Goal: Information Seeking & Learning: Learn about a topic

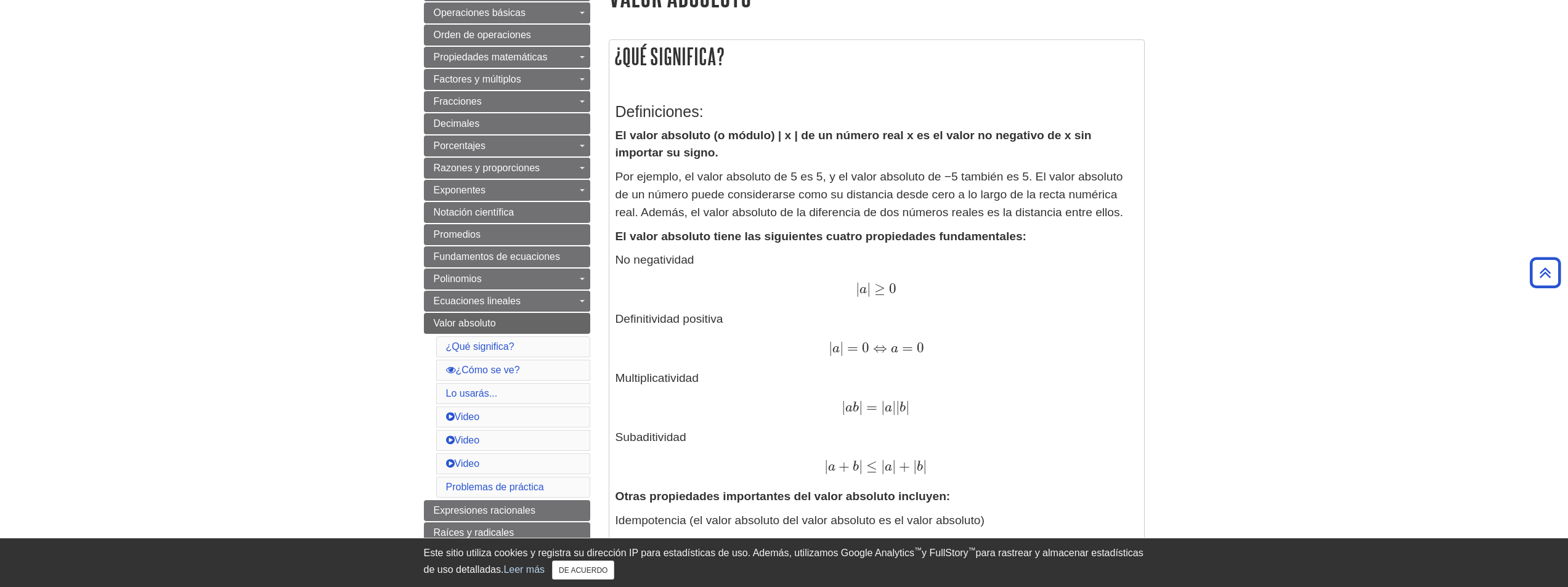
scroll to position [170, 0]
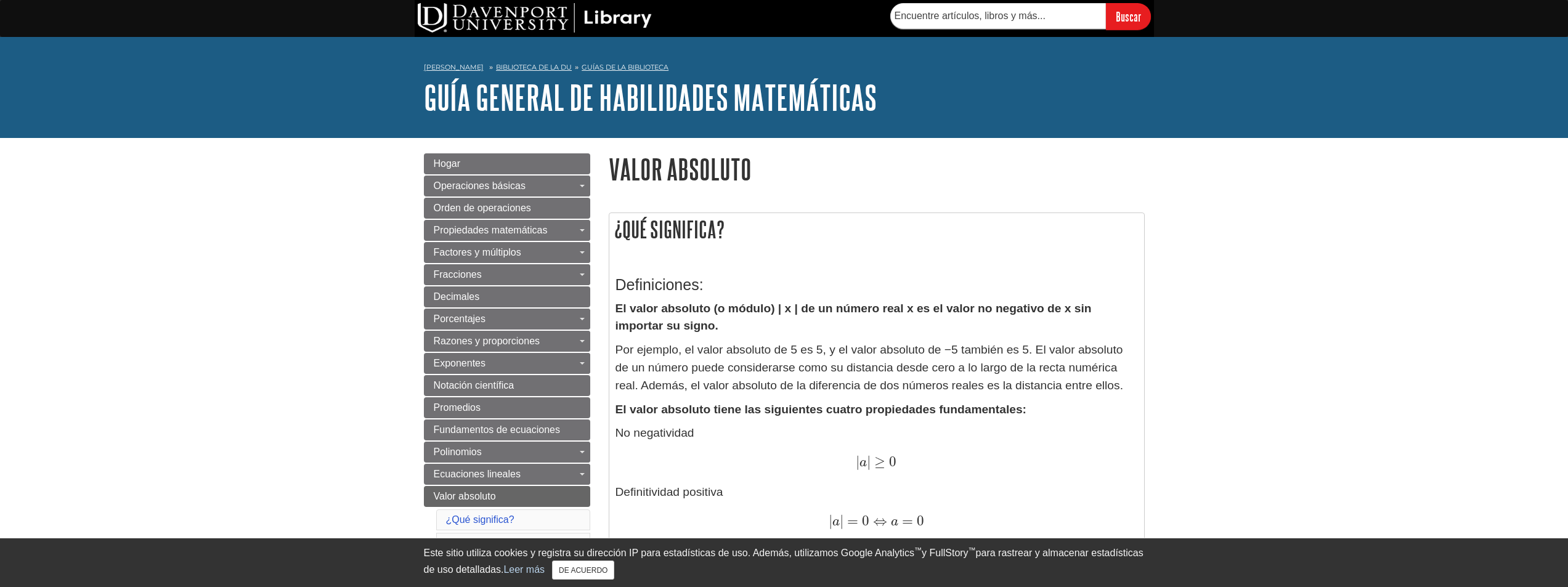
scroll to position [8, 0]
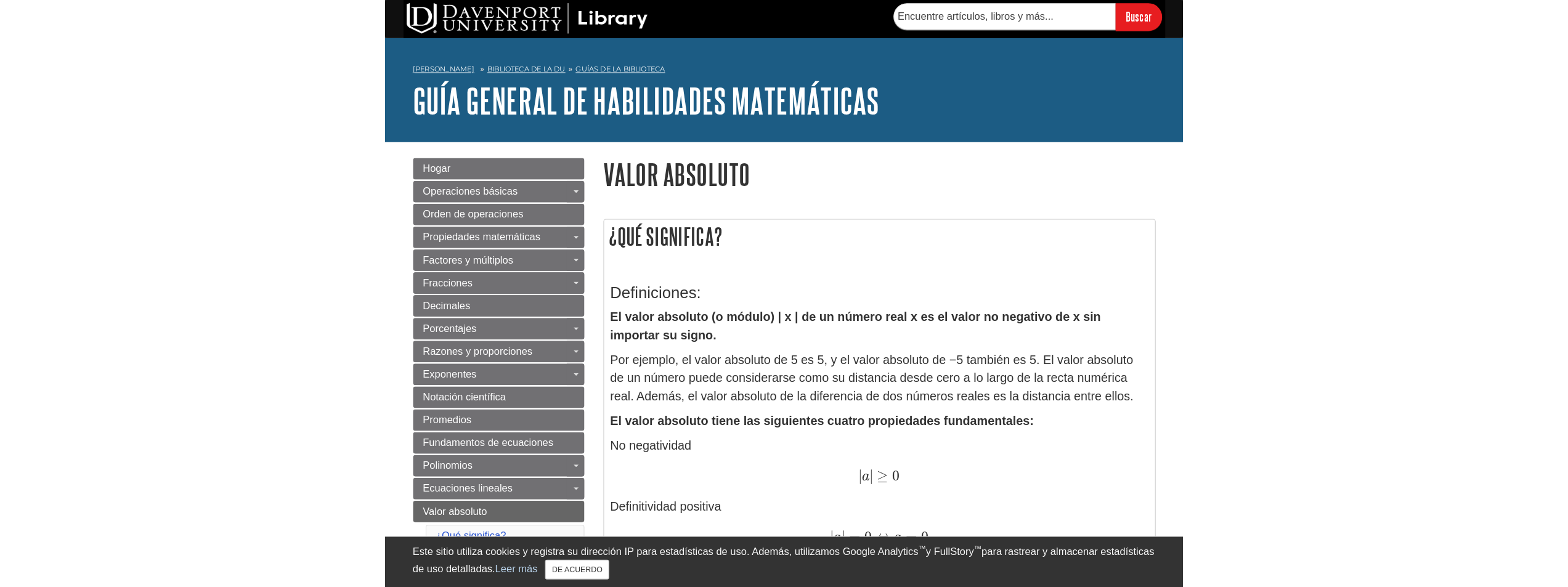
scroll to position [17, 0]
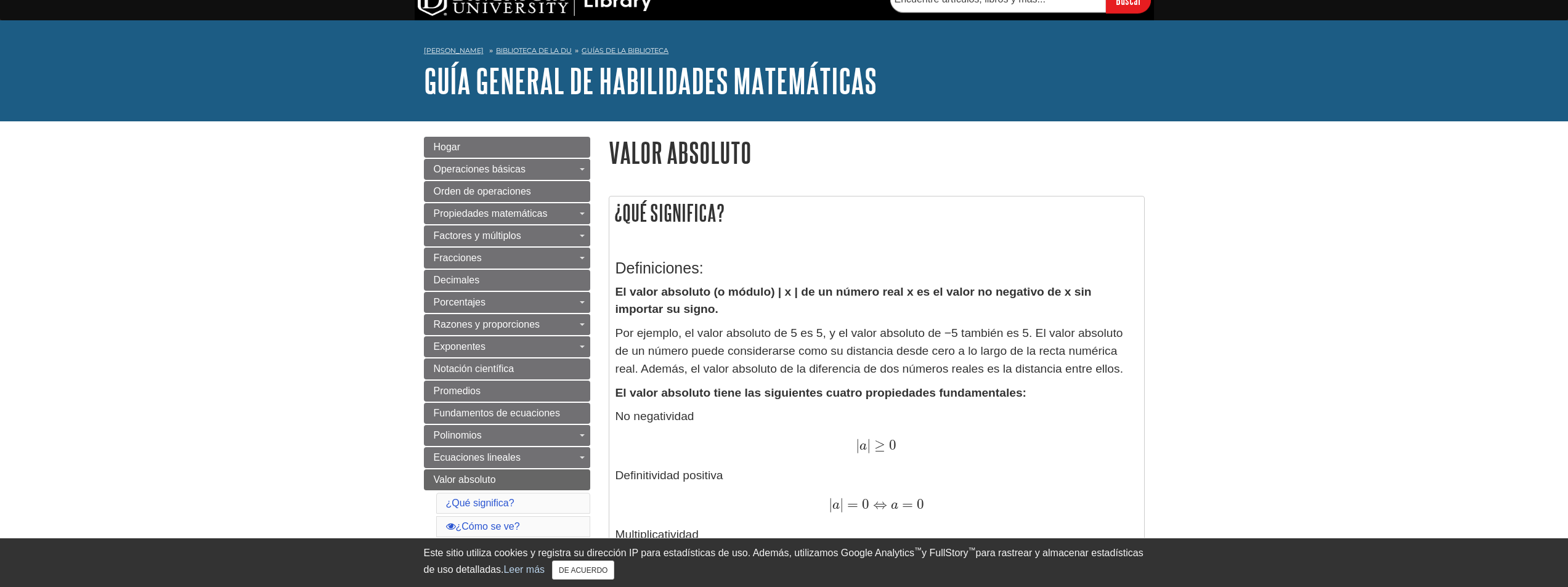
drag, startPoint x: 1197, startPoint y: 7, endPoint x: 1196, endPoint y: 0, distance: 7.1
click at [1196, 6] on div "Buscar" at bounding box center [784, 2] width 1568 height 37
